Goal: Information Seeking & Learning: Learn about a topic

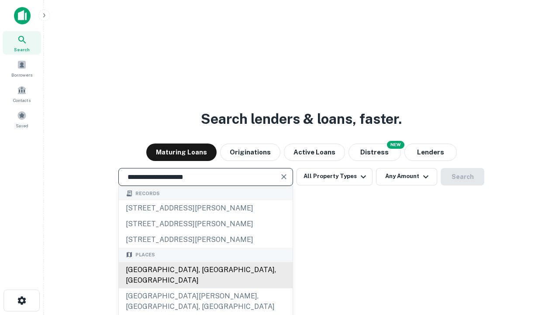
click at [205, 288] on div "Santa Monica, CA, USA" at bounding box center [206, 275] width 174 height 26
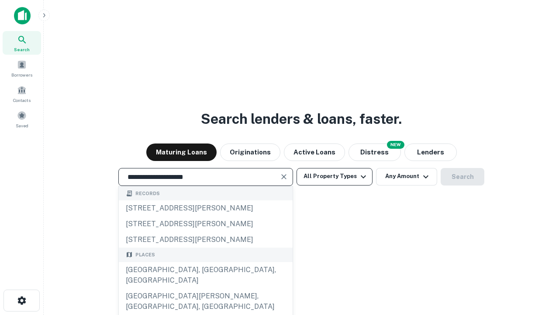
type input "**********"
click at [335, 176] on button "All Property Types" at bounding box center [335, 176] width 76 height 17
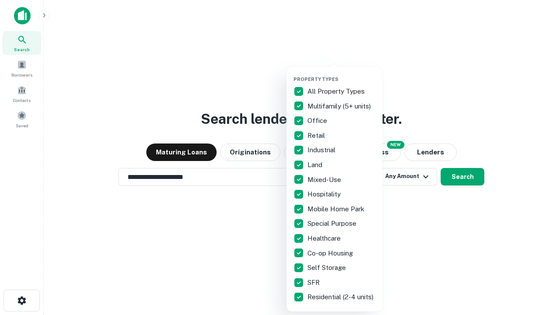
click at [342, 73] on button "button" at bounding box center [342, 73] width 96 height 0
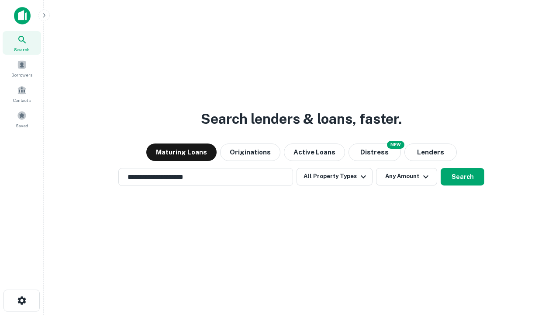
scroll to position [14, 0]
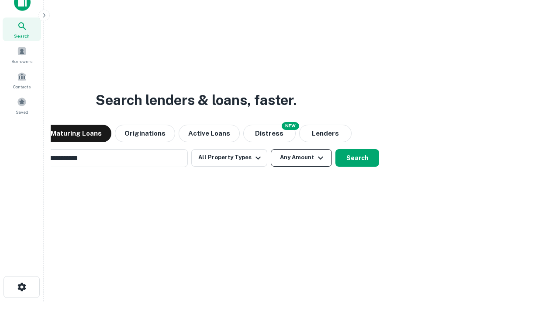
click at [271, 149] on button "Any Amount" at bounding box center [301, 157] width 61 height 17
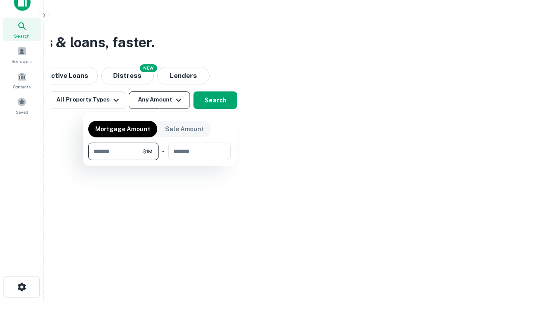
scroll to position [14, 0]
type input "*******"
click at [160, 160] on button "button" at bounding box center [159, 160] width 142 height 0
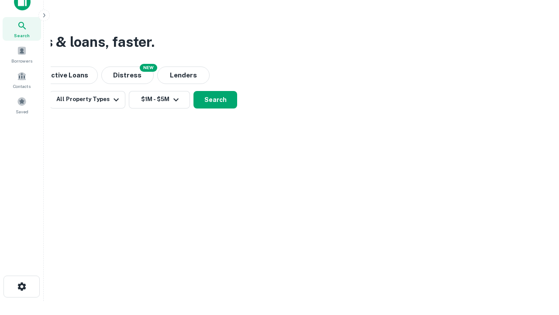
scroll to position [14, 0]
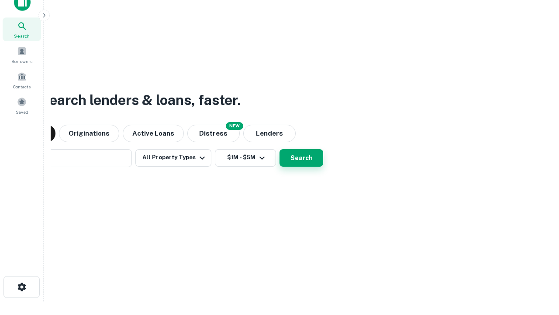
click at [280, 149] on button "Search" at bounding box center [302, 157] width 44 height 17
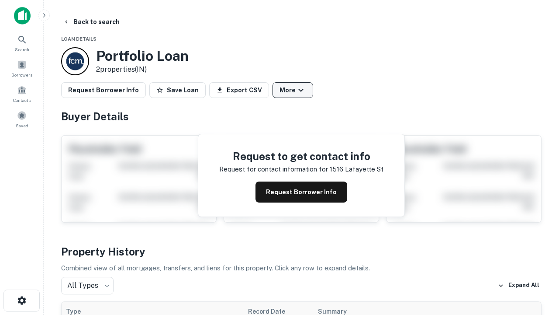
click at [293, 90] on button "More" at bounding box center [293, 90] width 41 height 16
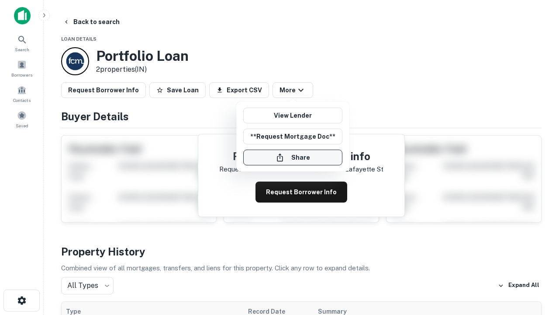
click at [293, 157] on button "Share" at bounding box center [292, 157] width 99 height 16
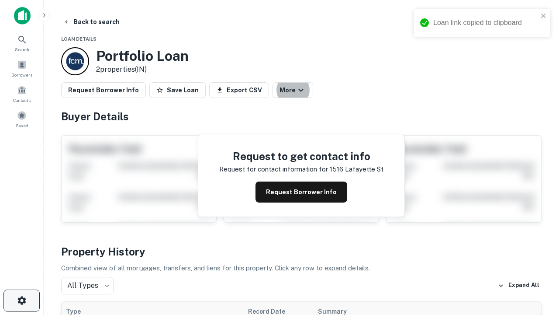
click at [21, 300] on icon "button" at bounding box center [22, 300] width 10 height 10
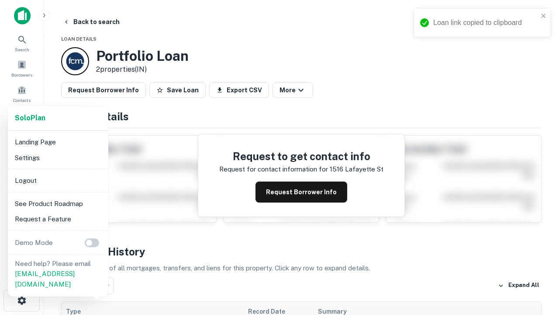
click at [58, 180] on li "Logout" at bounding box center [58, 181] width 94 height 16
